Goal: Use online tool/utility: Utilize a website feature to perform a specific function

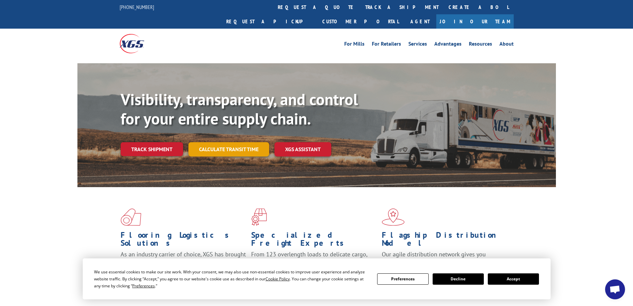
click at [236, 142] on link "Calculate transit time" at bounding box center [229, 149] width 81 height 14
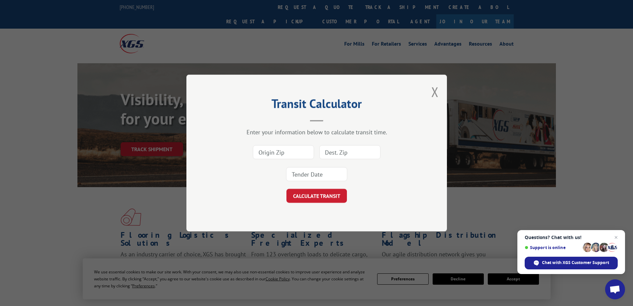
click at [281, 152] on input at bounding box center [283, 152] width 61 height 14
type input "30721"
click at [335, 152] on input at bounding box center [350, 152] width 61 height 14
type input "46808"
click at [287, 189] on button "CALCULATE TRANSIT" at bounding box center [317, 196] width 61 height 14
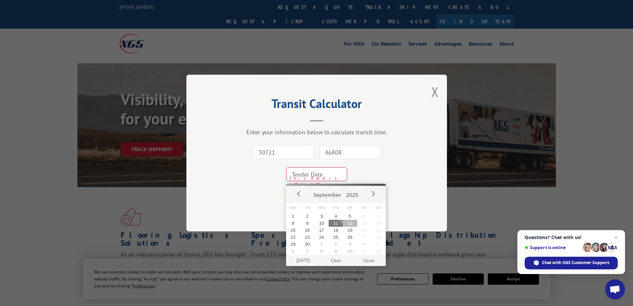
click at [351, 224] on button "12" at bounding box center [350, 222] width 14 height 7
type input "[DATE]"
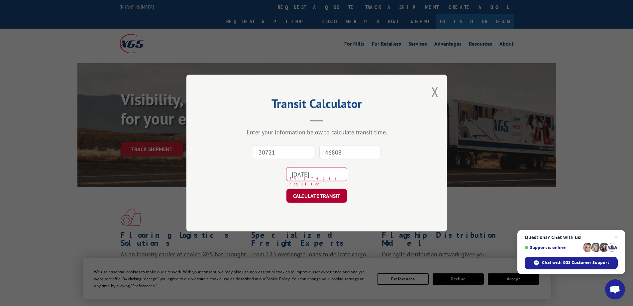
click at [327, 193] on button "CALCULATE TRANSIT" at bounding box center [317, 196] width 61 height 14
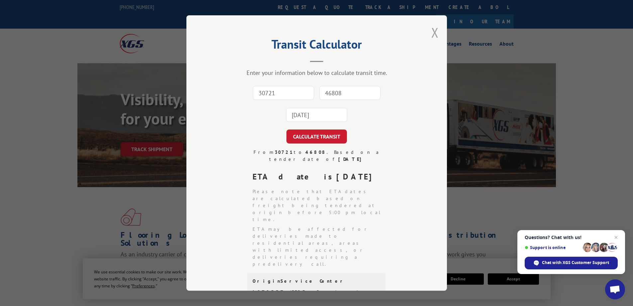
click at [433, 30] on button "Close modal" at bounding box center [435, 33] width 7 height 18
